Goal: Task Accomplishment & Management: Manage account settings

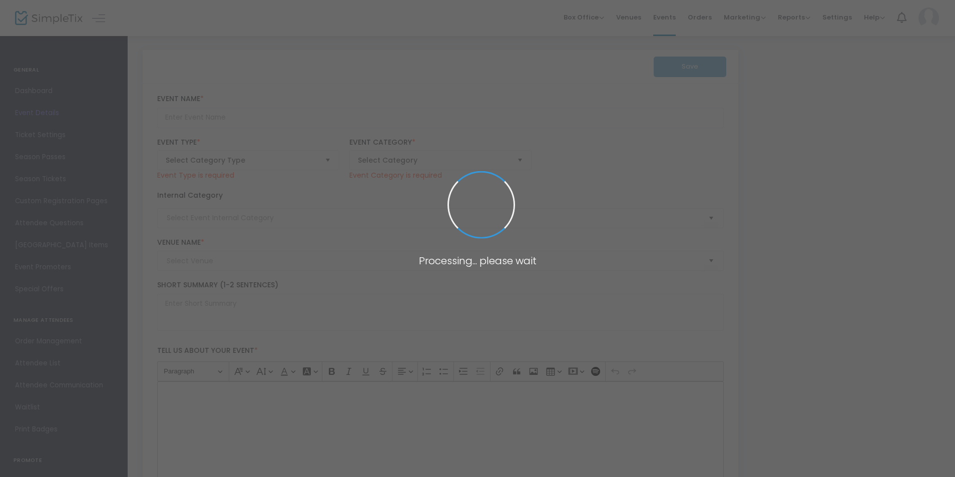
type input "Turn Back Time: 1930s Gala"
type textarea "Step back into the past as we turn back to the 1930's! Enjoy an evening filled …"
checkbox input "true"
type input "Buy Tickets"
type input "Wing Point Golf & Country Club"
